Goal: Navigation & Orientation: Find specific page/section

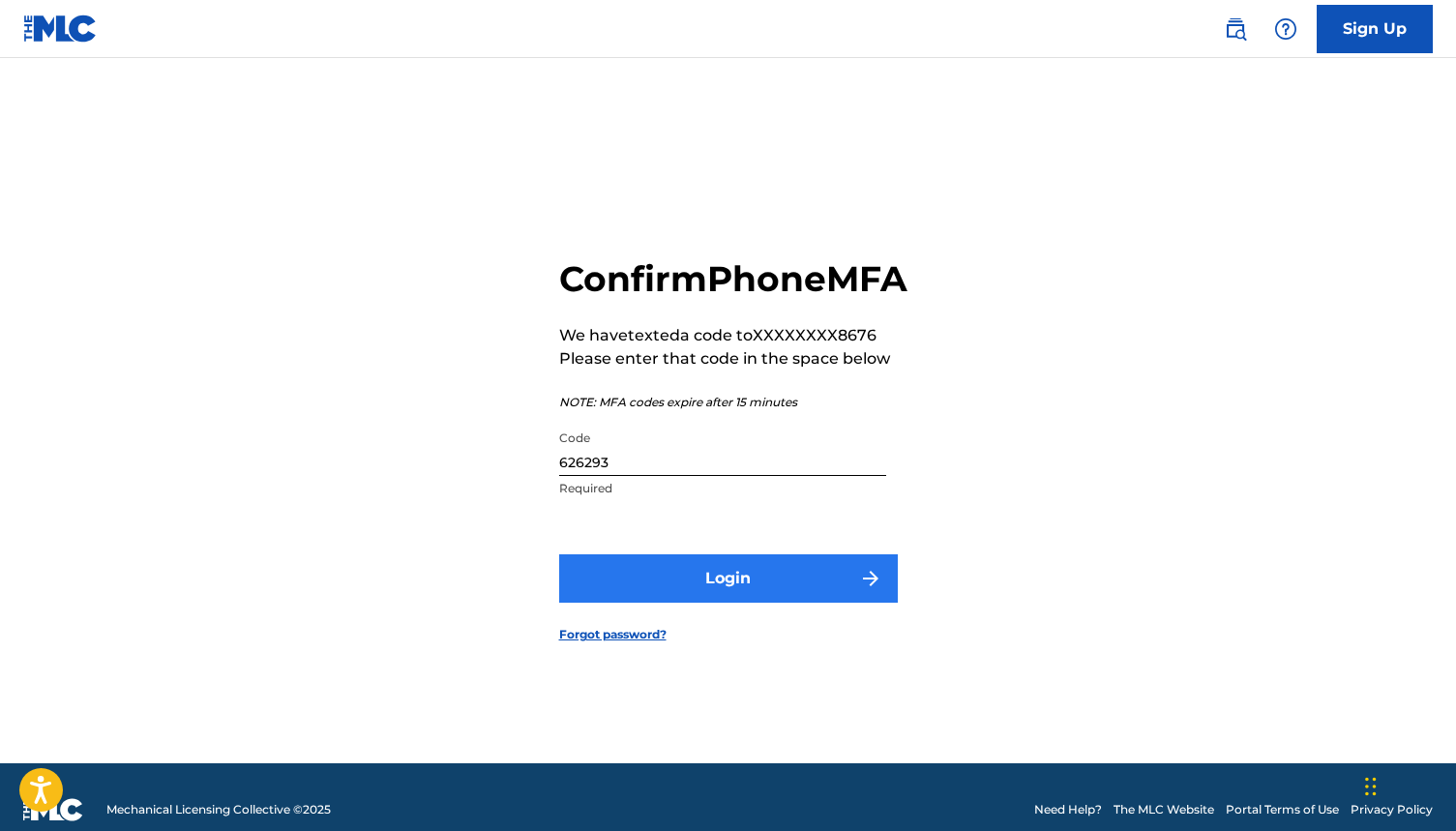
click at [775, 602] on button "Login" at bounding box center [728, 579] width 339 height 49
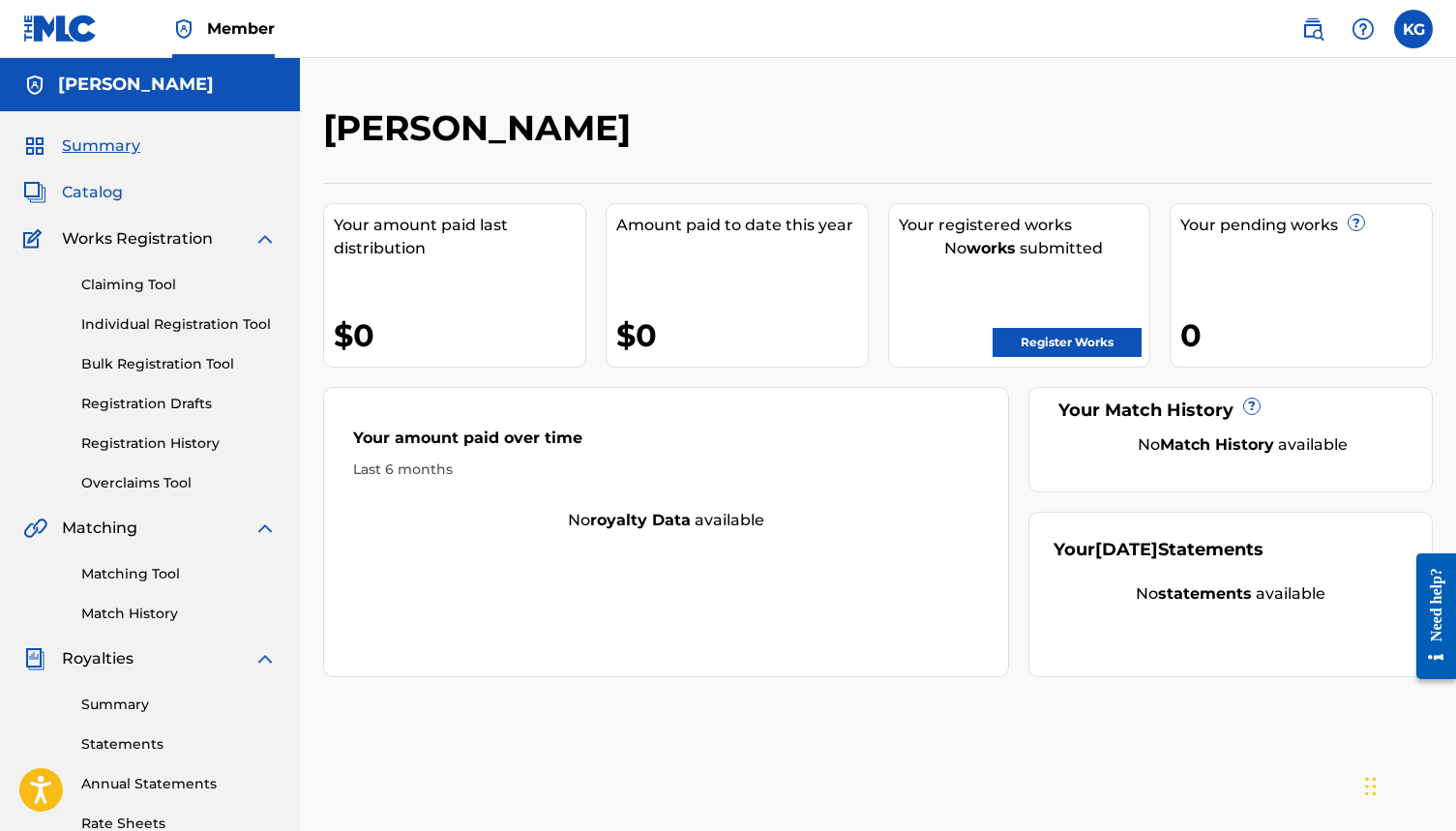
click at [109, 190] on span "Catalog" at bounding box center [92, 192] width 61 height 23
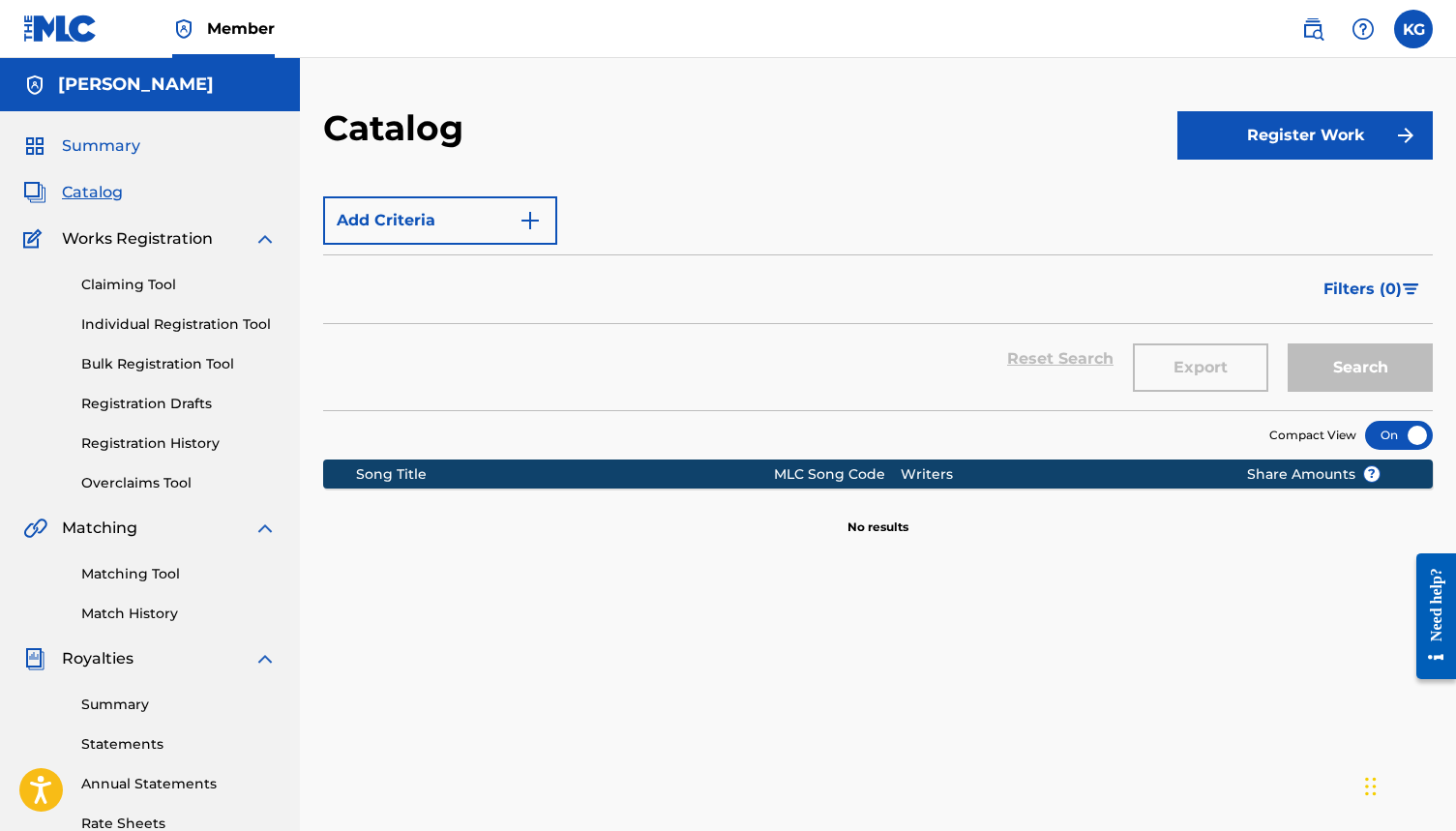
click at [118, 142] on span "Summary" at bounding box center [101, 147] width 79 height 23
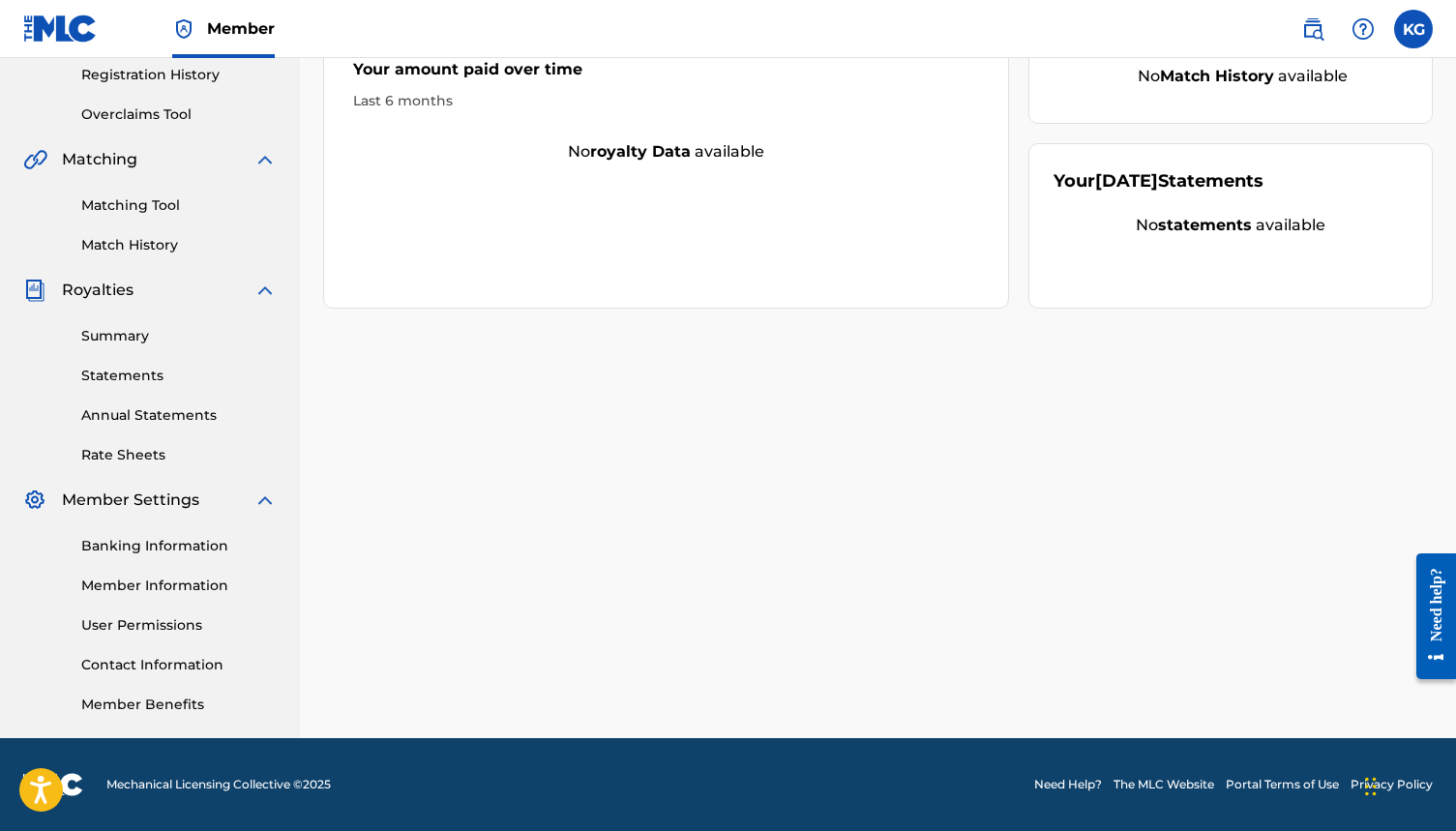
scroll to position [369, 0]
